Goal: Information Seeking & Learning: Learn about a topic

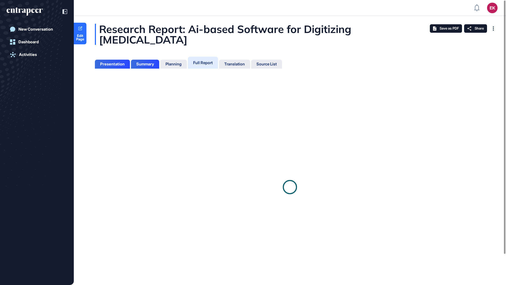
scroll to position [2, 0]
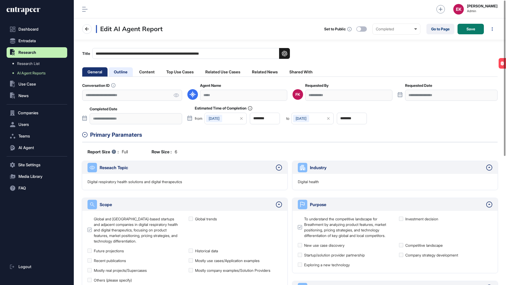
click at [128, 73] on li "Outline" at bounding box center [121, 71] width 24 height 9
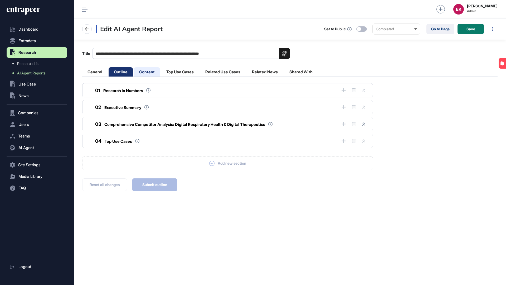
click at [144, 72] on li "Content" at bounding box center [147, 71] width 26 height 9
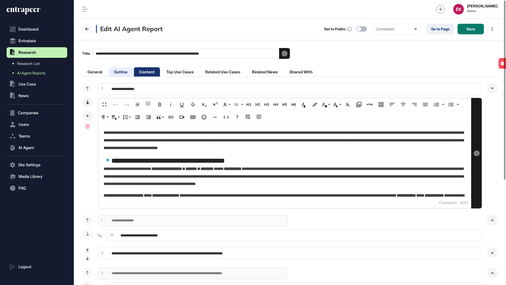
click at [111, 72] on li "Outline" at bounding box center [121, 71] width 24 height 9
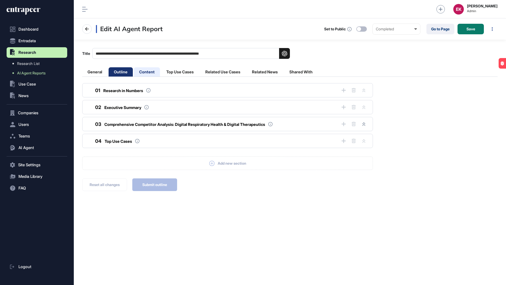
click at [140, 70] on li "Content" at bounding box center [147, 71] width 26 height 9
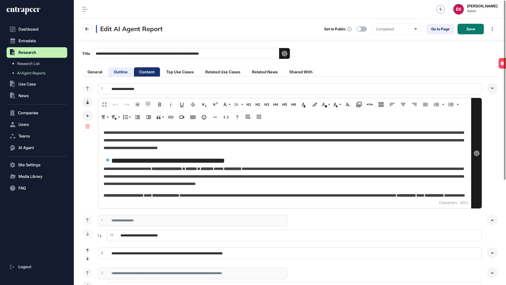
click at [117, 70] on li "Outline" at bounding box center [121, 71] width 24 height 9
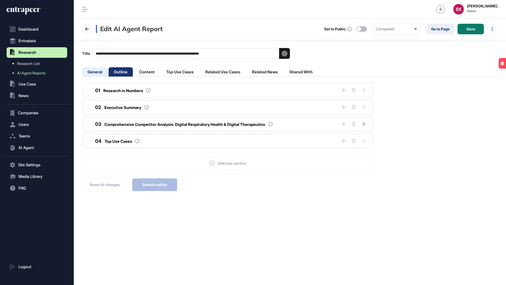
click at [103, 71] on li "General" at bounding box center [94, 71] width 25 height 9
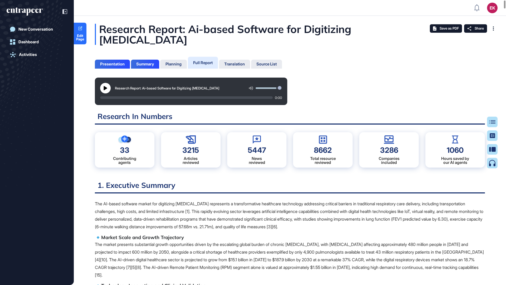
scroll to position [258, 1]
click at [25, 65] on div "New Conversation Dashboard Activities" at bounding box center [37, 148] width 61 height 248
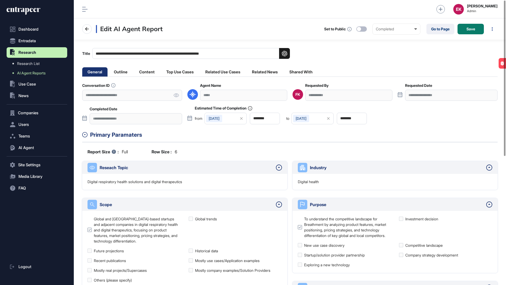
scroll to position [0, 0]
click at [448, 32] on link "Go to Page" at bounding box center [441, 28] width 28 height 11
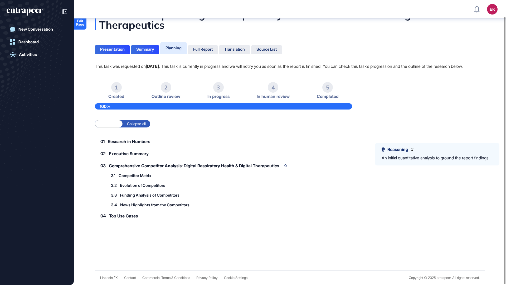
scroll to position [15, 0]
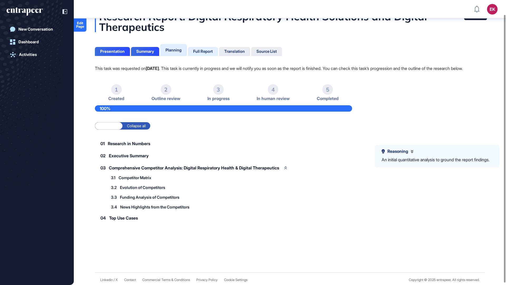
click at [205, 52] on div "Full Report" at bounding box center [203, 51] width 20 height 5
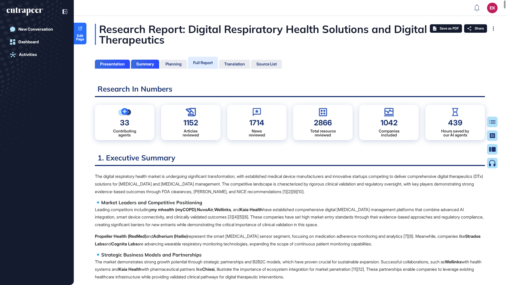
scroll to position [258, 1]
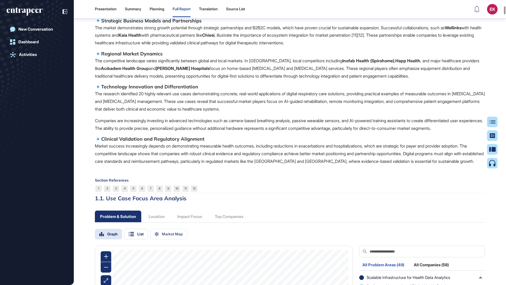
scroll to position [0, 0]
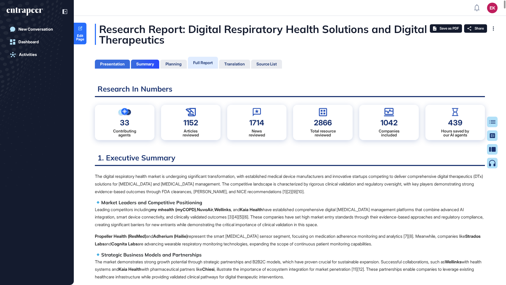
click at [120, 63] on div "Presentation" at bounding box center [112, 64] width 25 height 5
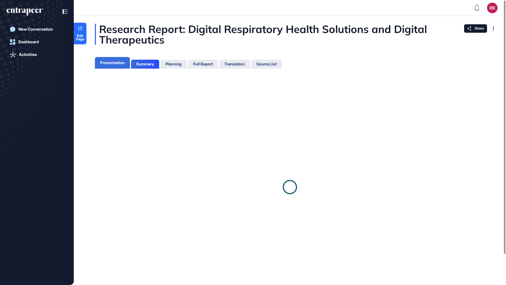
scroll to position [2, 0]
click at [133, 63] on div "Summary" at bounding box center [145, 64] width 28 height 9
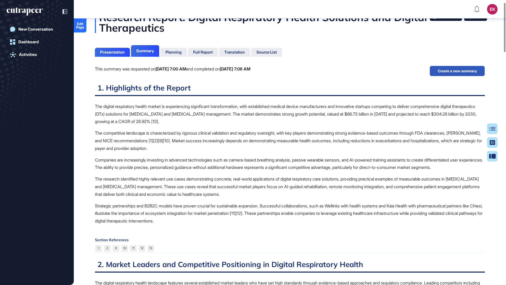
scroll to position [15, 0]
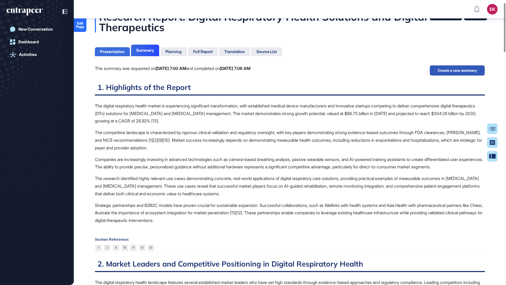
click at [114, 55] on div "Presentation" at bounding box center [112, 51] width 35 height 9
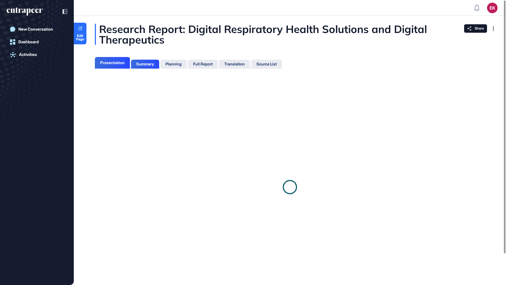
scroll to position [2, 0]
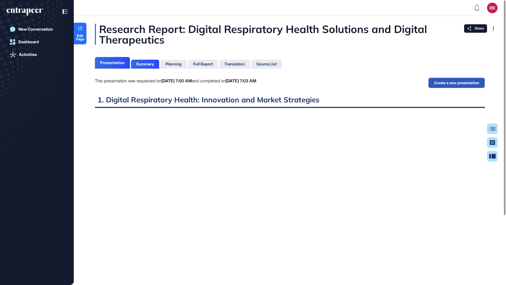
scroll to position [258, 1]
click at [197, 62] on div "Full Report" at bounding box center [203, 64] width 20 height 5
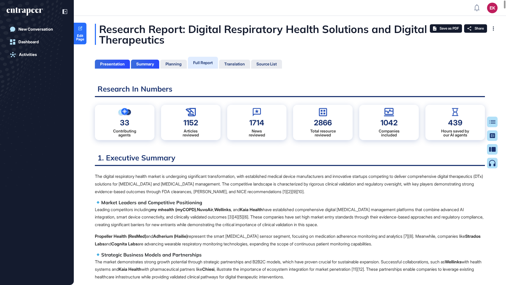
click at [210, 67] on div "Full Report" at bounding box center [203, 63] width 30 height 12
click at [205, 65] on div "Full Report" at bounding box center [203, 62] width 20 height 5
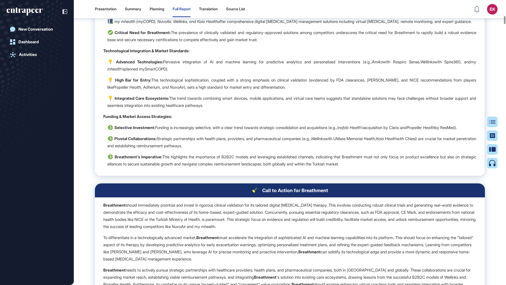
scroll to position [758, 0]
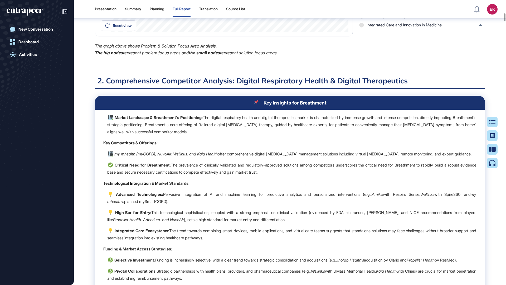
scroll to position [625, 0]
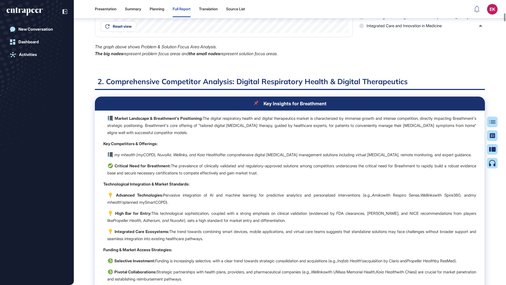
click at [105, 81] on h2 "2. Comprehensive Competitor Analysis: Digital Respiratory Health & Digital Ther…" at bounding box center [290, 83] width 390 height 13
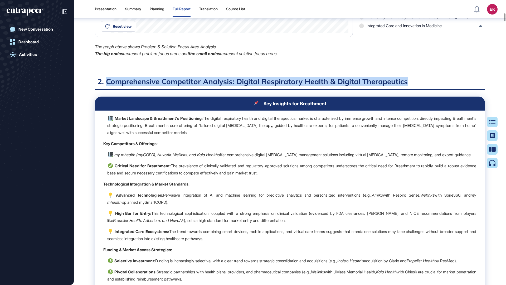
drag, startPoint x: 105, startPoint y: 81, endPoint x: 423, endPoint y: 80, distance: 317.9
click at [423, 80] on h2 "2. Comprehensive Competitor Analysis: Digital Respiratory Health & Digital Ther…" at bounding box center [290, 83] width 390 height 13
copy h2 "Comprehensive Competitor Analysis: Digital Respiratory Health & Digital Therape…"
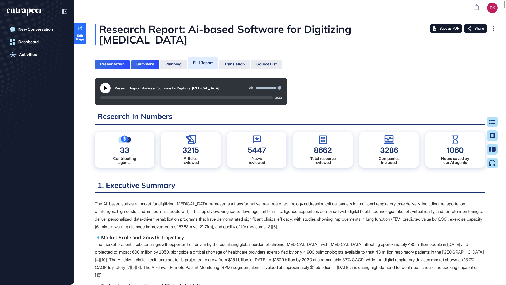
scroll to position [2, 0]
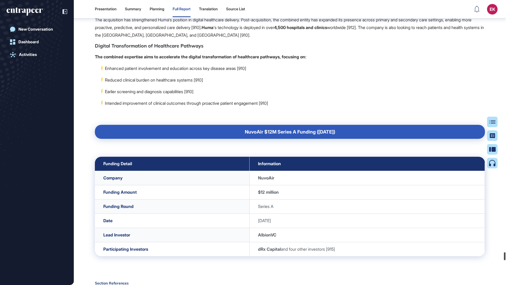
scroll to position [58570, 0]
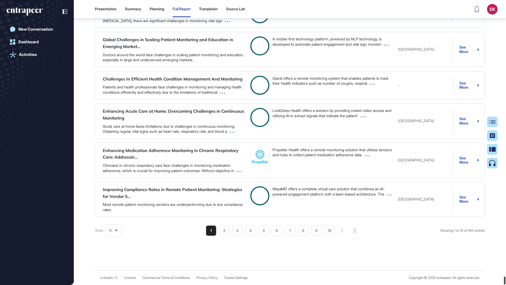
drag, startPoint x: 504, startPoint y: 60, endPoint x: 126, endPoint y: 96, distance: 380.3
click at [506, 284] on html "Presentation Summary Planning Full Report Translation Source List EK Admin Dash…" at bounding box center [253, 142] width 506 height 285
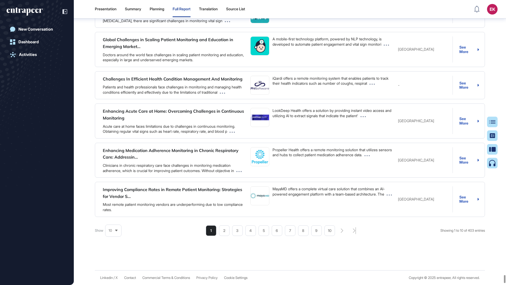
scroll to position [58256, 0]
